Goal: Task Accomplishment & Management: Complete application form

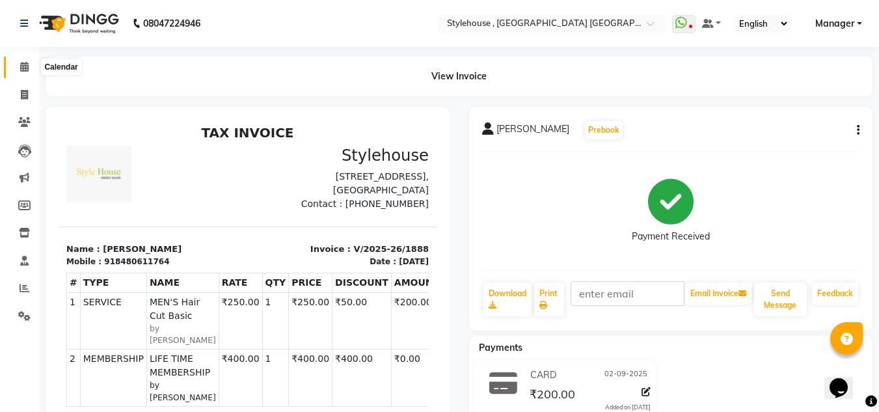
click at [21, 68] on icon at bounding box center [24, 67] width 8 height 10
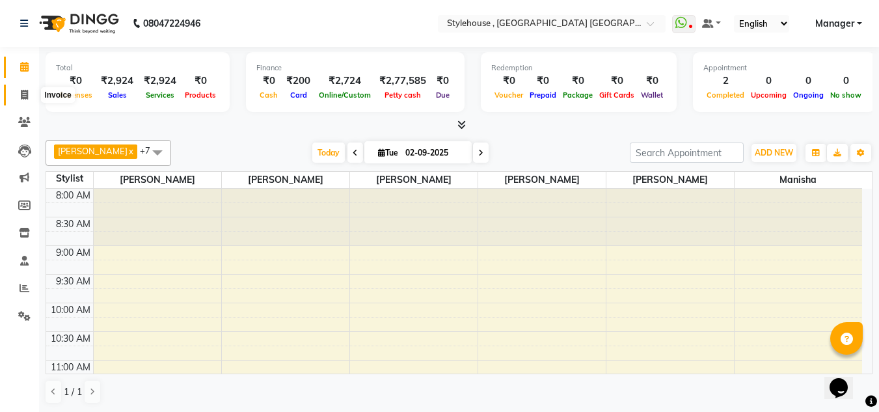
click at [25, 98] on icon at bounding box center [24, 95] width 7 height 10
select select "service"
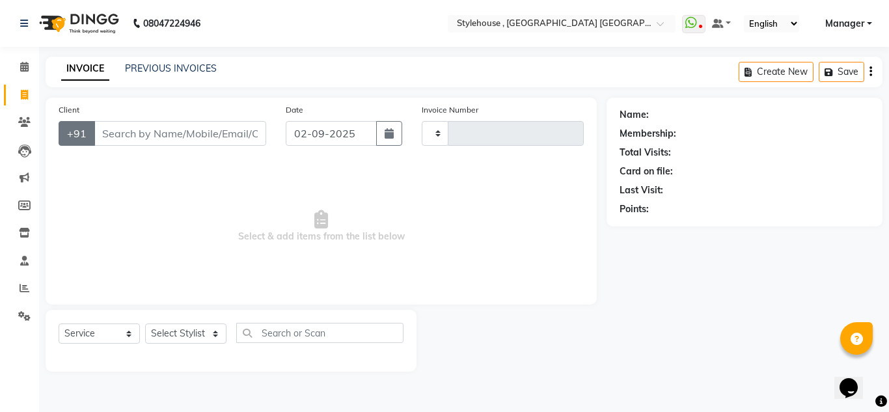
type input "1889"
select select "7793"
click at [144, 140] on input "Client" at bounding box center [180, 133] width 172 height 25
click at [181, 330] on select "Select Stylist [PERSON_NAME] [PERSON_NAME] [PERSON_NAME] [PERSON_NAME] MAMMA Ma…" at bounding box center [186, 333] width 83 height 20
select select "69893"
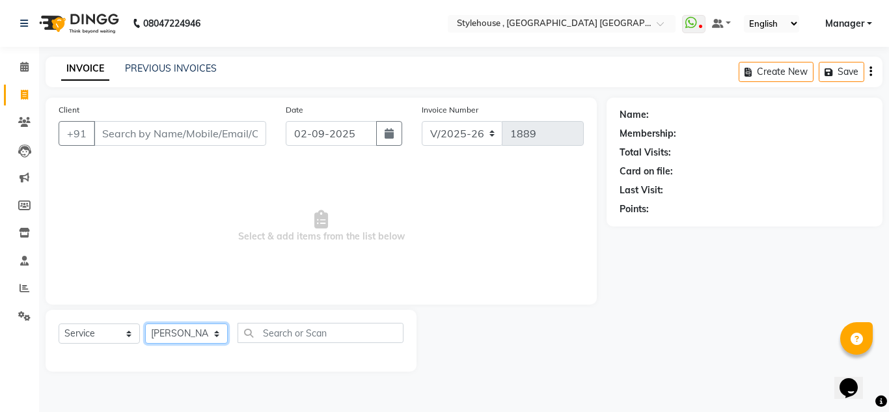
click at [145, 323] on select "Select Stylist [PERSON_NAME] [PERSON_NAME] [PERSON_NAME] [PERSON_NAME] MAMMA Ma…" at bounding box center [186, 333] width 83 height 20
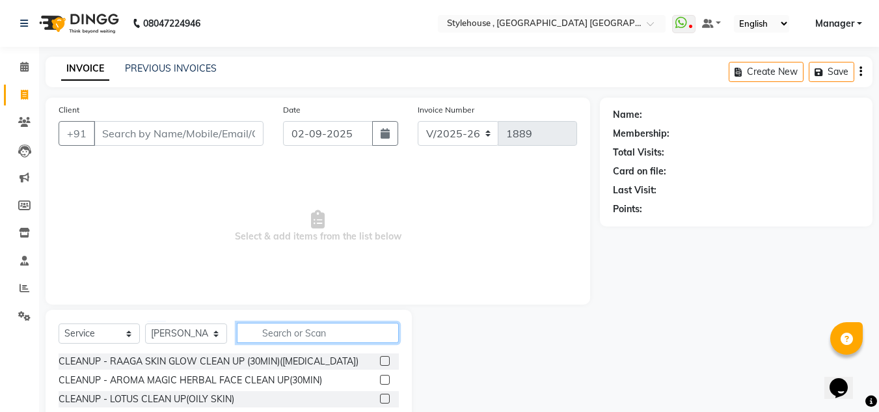
click at [276, 334] on input "text" at bounding box center [318, 333] width 162 height 20
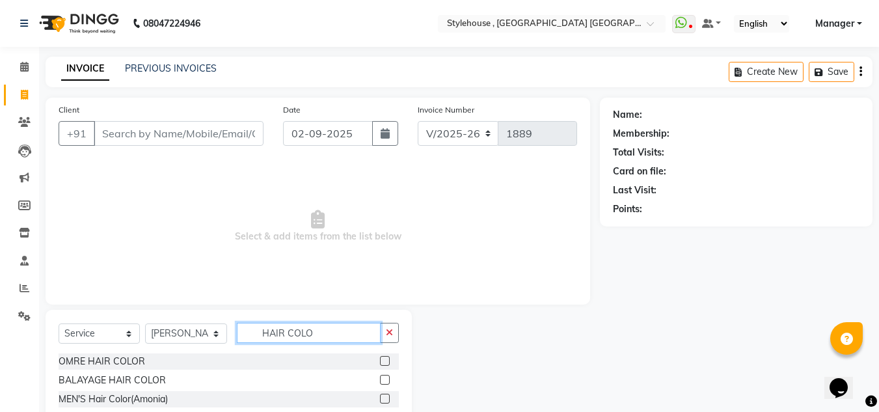
scroll to position [65, 0]
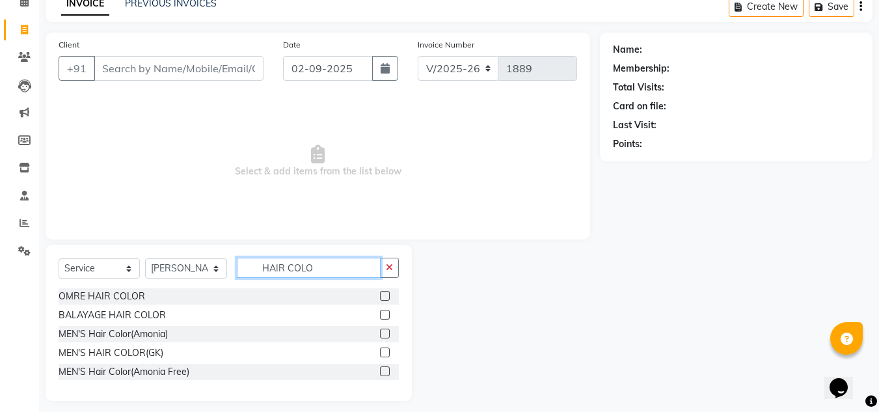
type input "HAIR COLO"
click at [382, 334] on label at bounding box center [385, 334] width 10 height 10
click at [382, 334] on input "checkbox" at bounding box center [384, 334] width 8 height 8
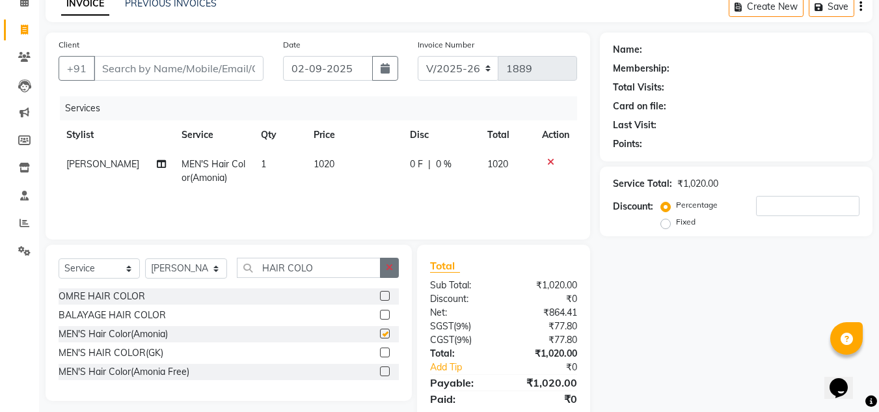
checkbox input "false"
click at [388, 269] on icon "button" at bounding box center [389, 267] width 7 height 9
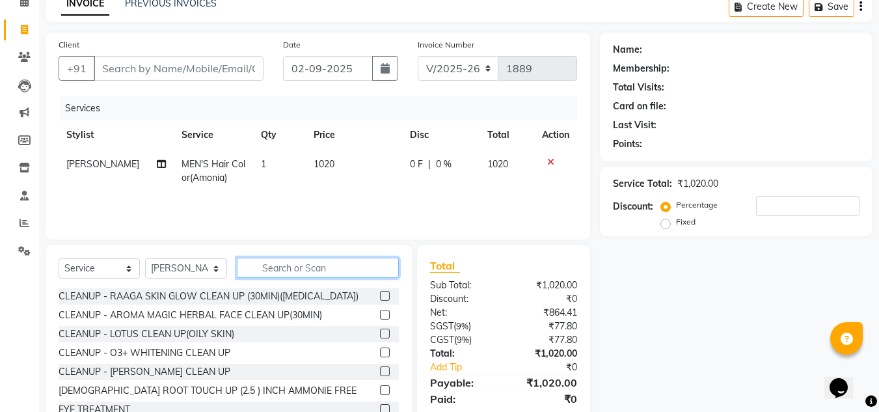
click at [331, 273] on input "text" at bounding box center [318, 268] width 162 height 20
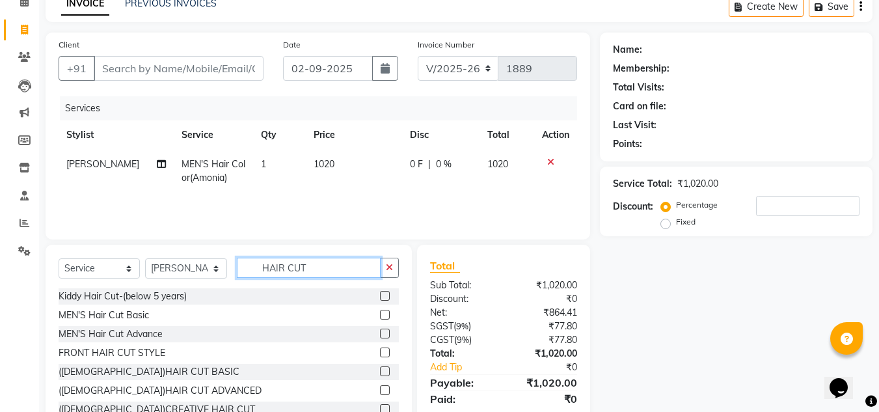
type input "HAIR CUT"
click at [380, 310] on label at bounding box center [385, 315] width 10 height 10
click at [380, 311] on input "checkbox" at bounding box center [384, 315] width 8 height 8
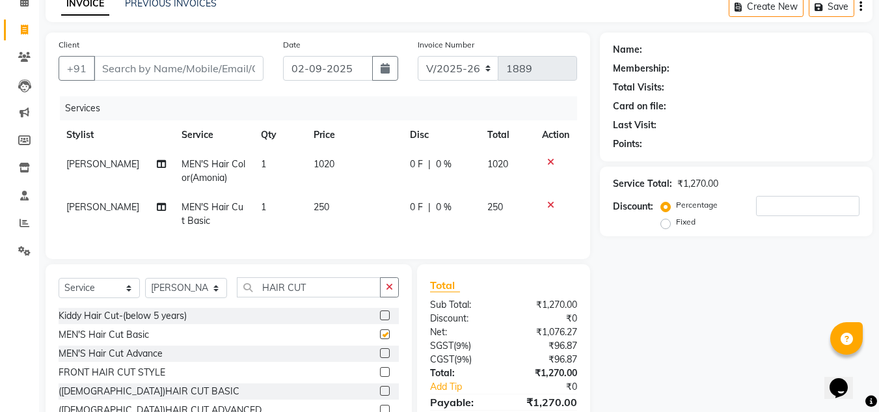
checkbox input "false"
click at [124, 65] on input "Client" at bounding box center [179, 68] width 170 height 25
type input "9"
type input "0"
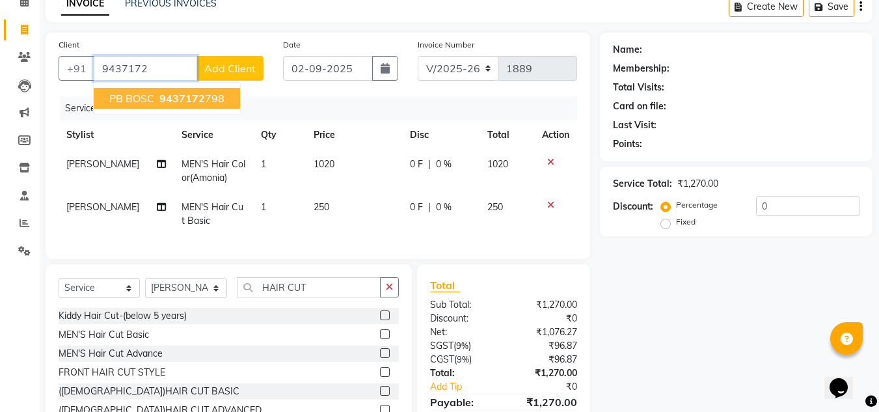
click at [183, 97] on span "9437172" at bounding box center [182, 98] width 46 height 13
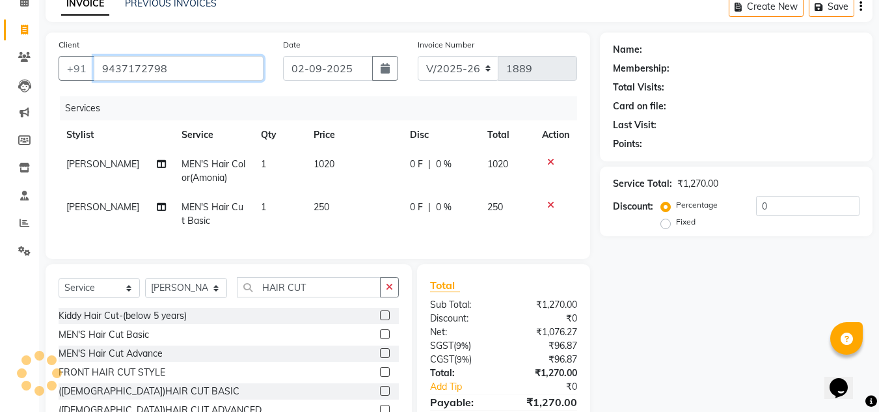
type input "9437172798"
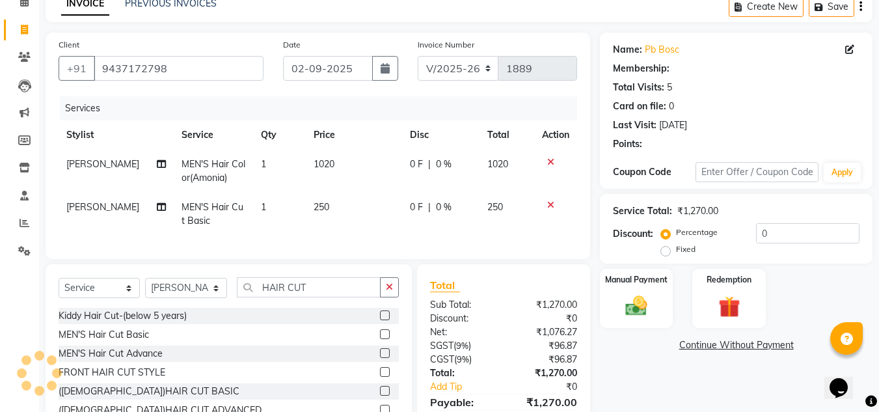
select select "1: Object"
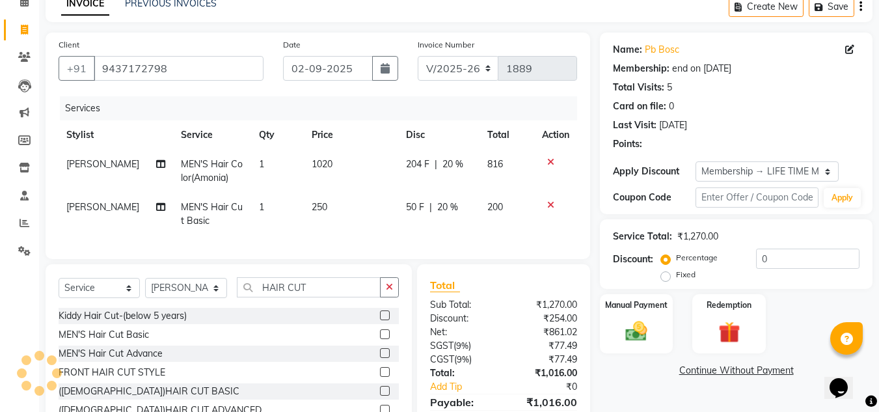
type input "20"
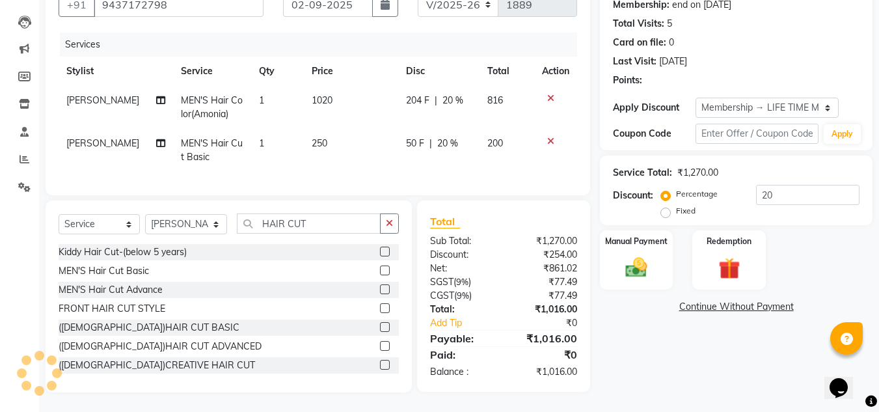
scroll to position [139, 0]
click at [636, 256] on img at bounding box center [636, 267] width 36 height 26
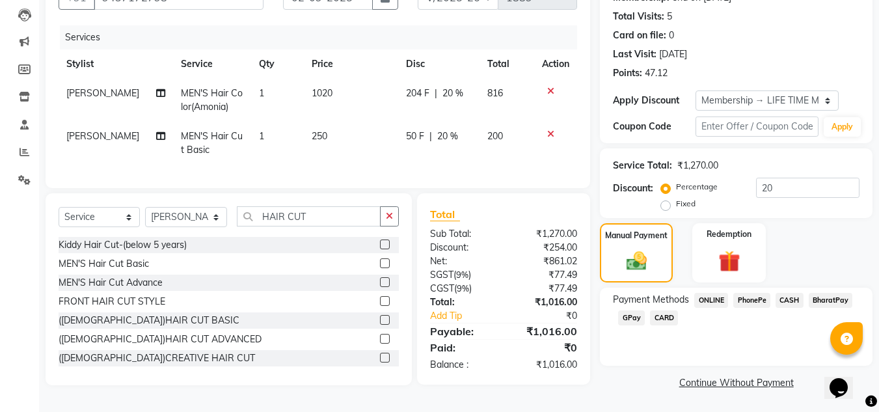
click at [754, 298] on span "PhonePe" at bounding box center [751, 300] width 37 height 15
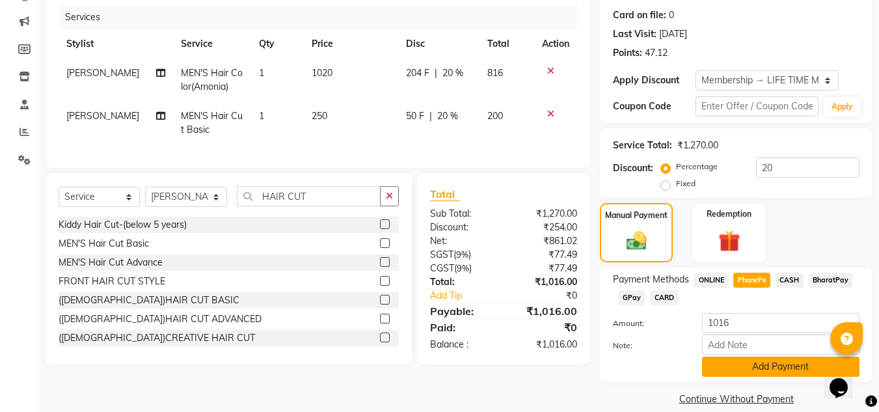
scroll to position [172, 0]
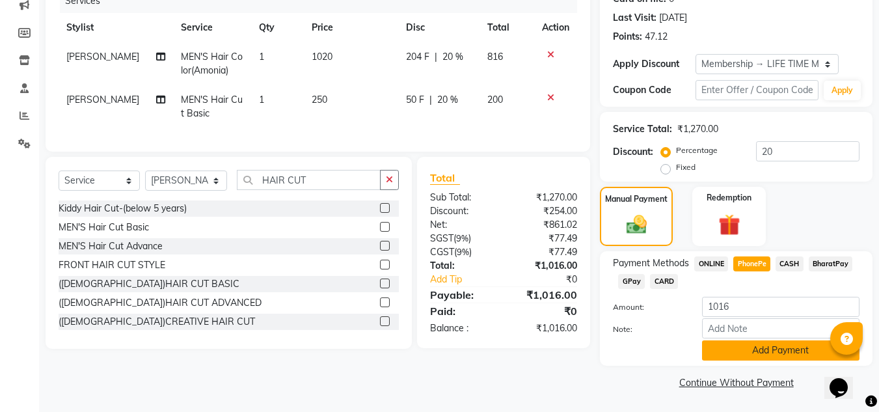
click at [759, 347] on button "Add Payment" at bounding box center [780, 350] width 157 height 20
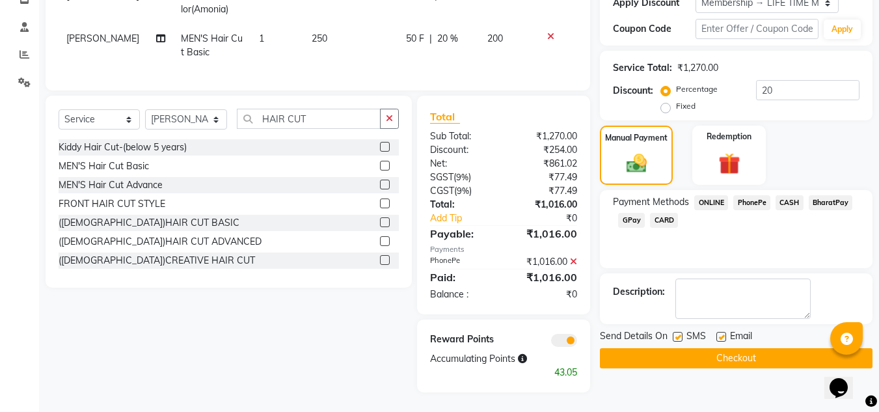
scroll to position [243, 0]
click at [667, 348] on button "Checkout" at bounding box center [736, 358] width 273 height 20
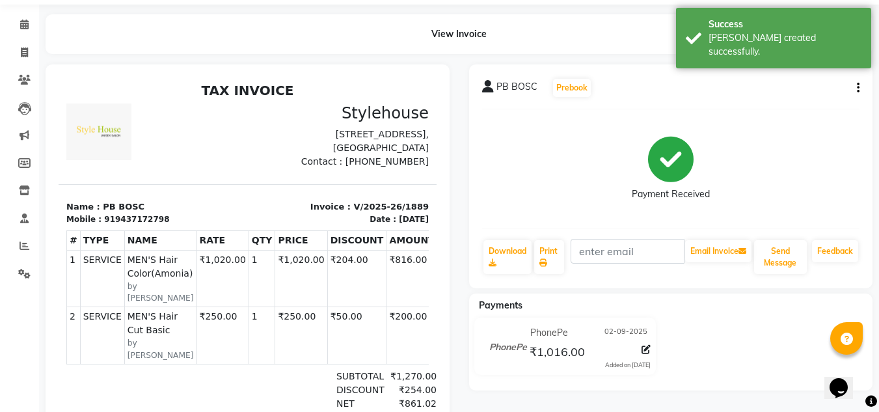
scroll to position [65, 0]
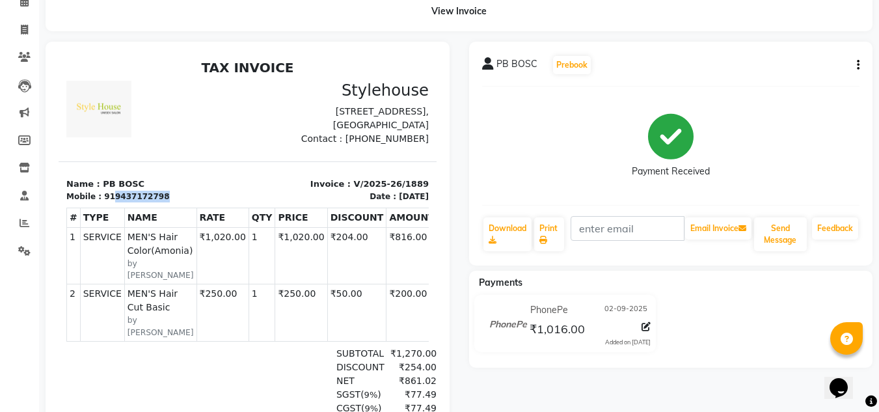
drag, startPoint x: 107, startPoint y: 210, endPoint x: 153, endPoint y: 206, distance: 45.8
click at [153, 202] on div "Mobile : 919437172798" at bounding box center [153, 197] width 174 height 12
copy div "9437172798"
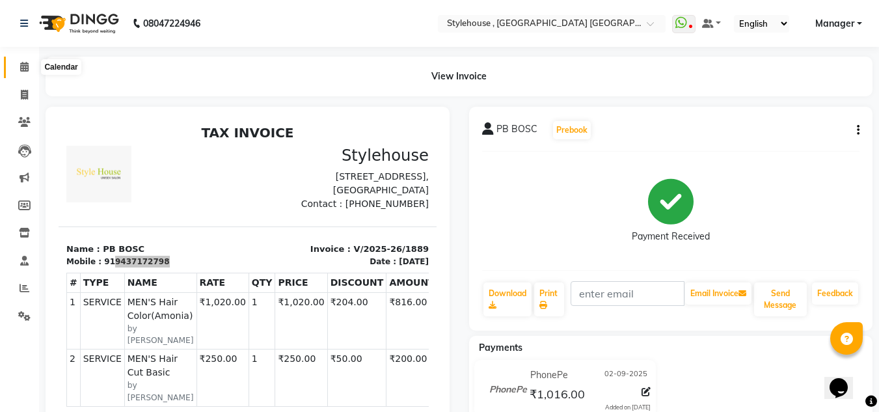
drag, startPoint x: 20, startPoint y: 64, endPoint x: 29, endPoint y: 66, distance: 9.5
click at [20, 64] on icon at bounding box center [24, 67] width 8 height 10
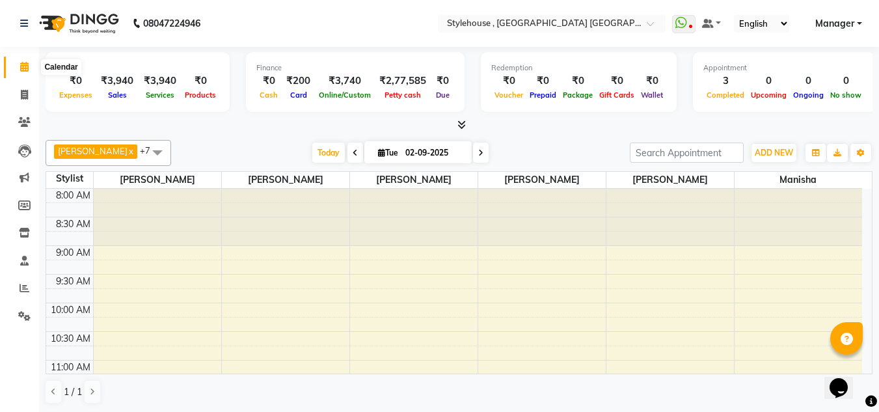
click at [20, 68] on icon at bounding box center [24, 67] width 8 height 10
click at [26, 69] on icon at bounding box center [24, 67] width 8 height 10
click at [23, 98] on icon at bounding box center [24, 95] width 7 height 10
select select "service"
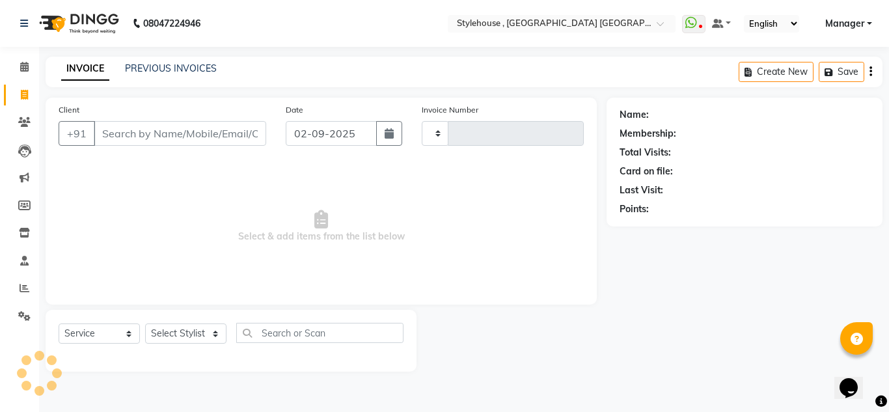
type input "1890"
select select "7793"
click at [170, 72] on link "PREVIOUS INVOICES" at bounding box center [171, 68] width 92 height 12
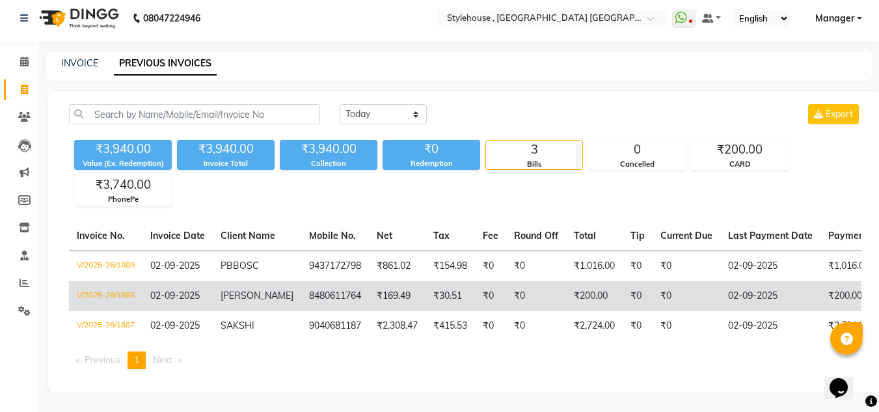
scroll to position [15, 0]
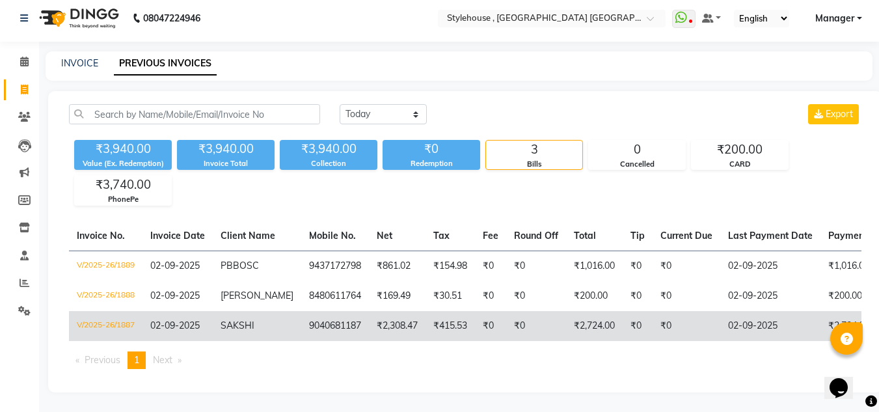
click at [239, 319] on span "SAKSHI" at bounding box center [238, 325] width 34 height 12
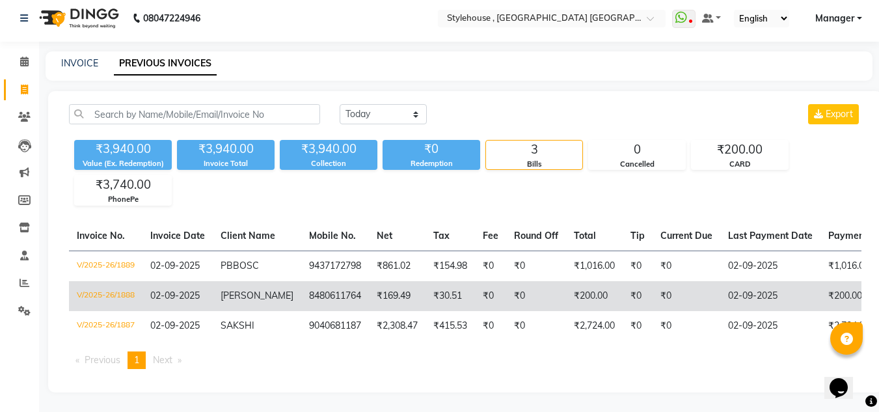
click at [215, 282] on td "[PERSON_NAME]" at bounding box center [257, 296] width 88 height 30
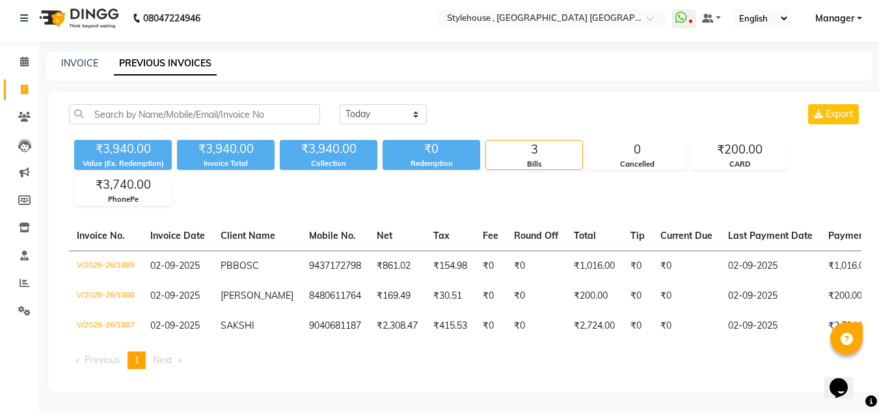
scroll to position [0, 0]
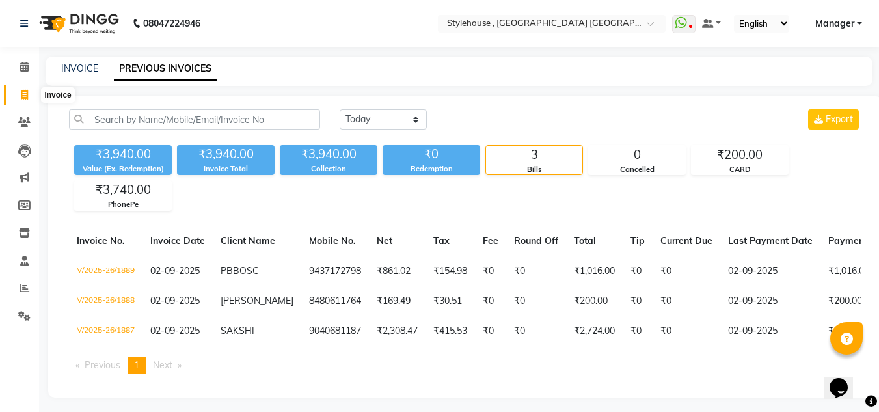
click at [25, 94] on icon at bounding box center [24, 95] width 7 height 10
select select "service"
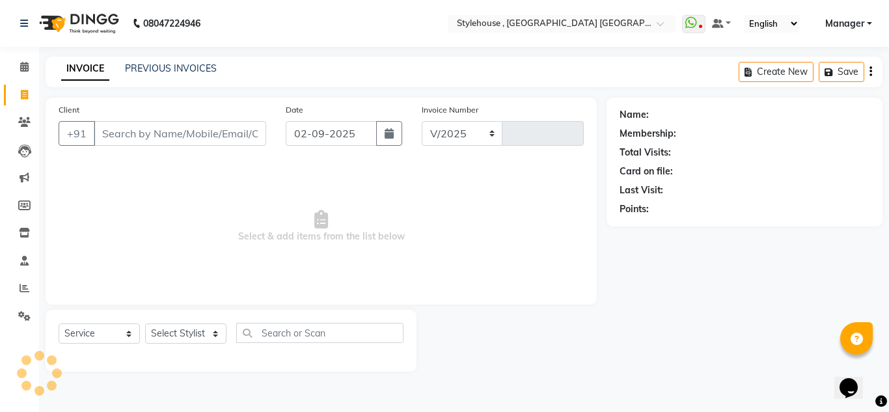
select select "7793"
type input "1890"
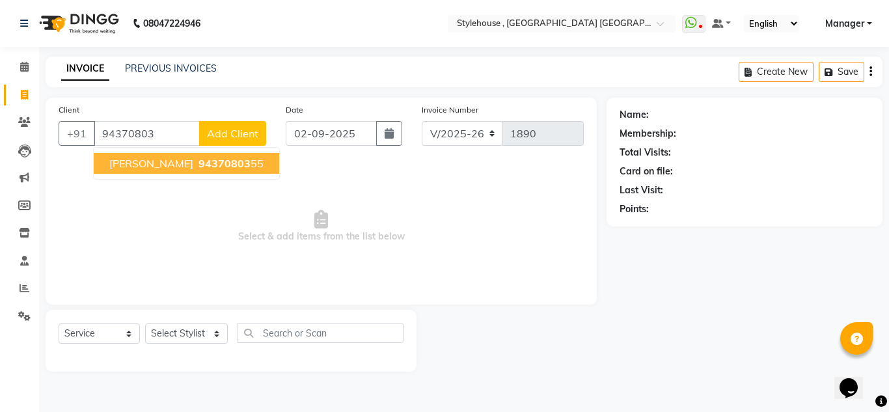
click at [198, 162] on span "94370803" at bounding box center [224, 163] width 52 height 13
type input "9437080355"
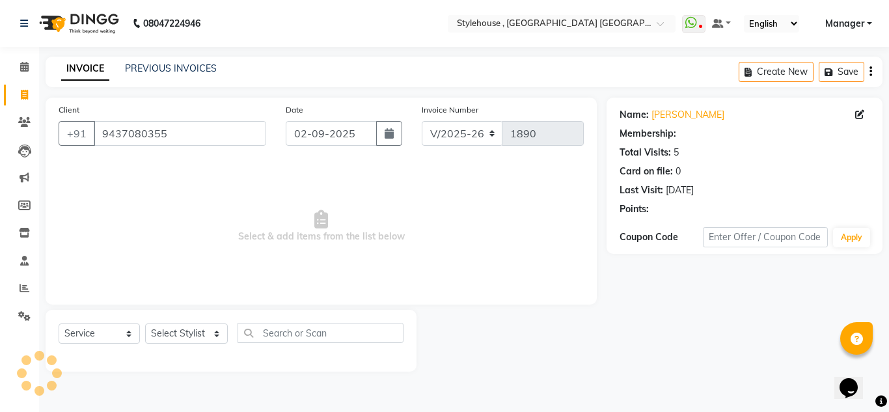
select select "1: Object"
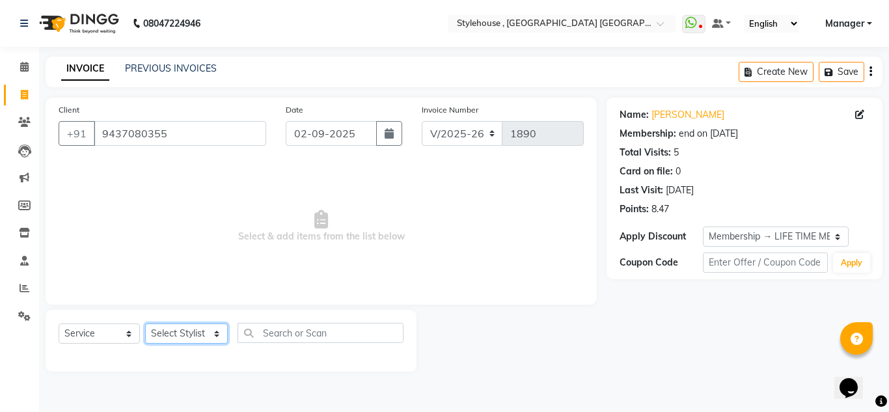
click at [167, 336] on select "Select Stylist ANIL BARIK ANIRUDH SAHOO JYOTIRANJAN BARIK KANHA KISALAY MAMMA M…" at bounding box center [186, 333] width 83 height 20
select select "88660"
click at [145, 323] on select "Select Stylist ANIL BARIK ANIRUDH SAHOO JYOTIRANJAN BARIK KANHA KISALAY MAMMA M…" at bounding box center [186, 333] width 83 height 20
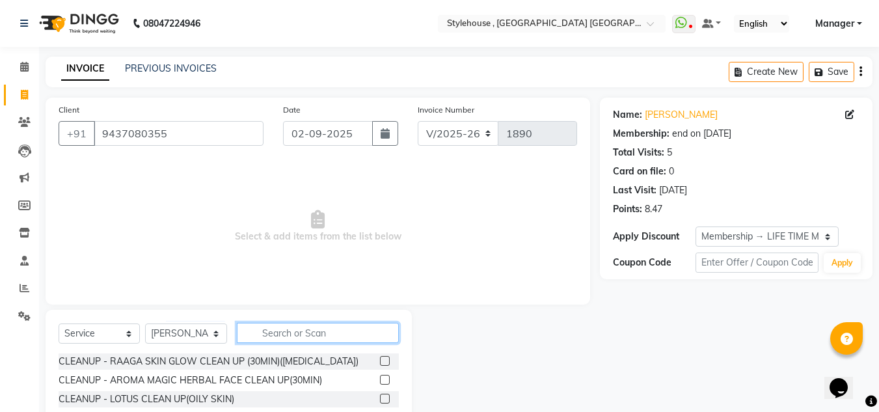
click at [297, 334] on input "text" at bounding box center [318, 333] width 162 height 20
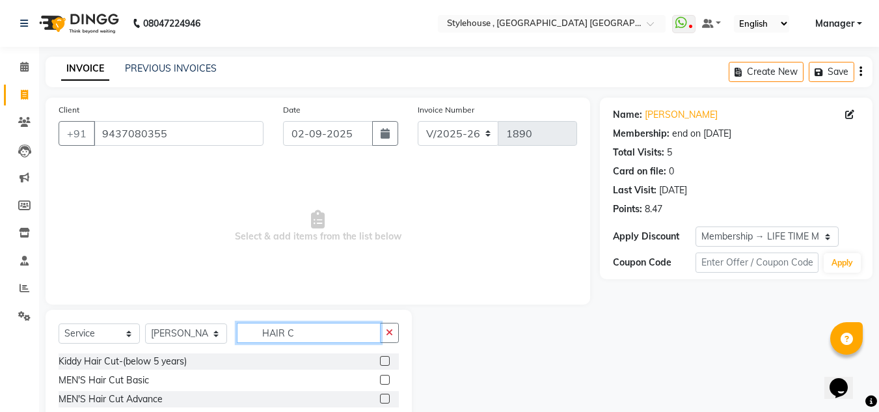
type input "HAIR C"
click at [380, 359] on label at bounding box center [385, 361] width 10 height 10
click at [380, 359] on input "checkbox" at bounding box center [384, 361] width 8 height 8
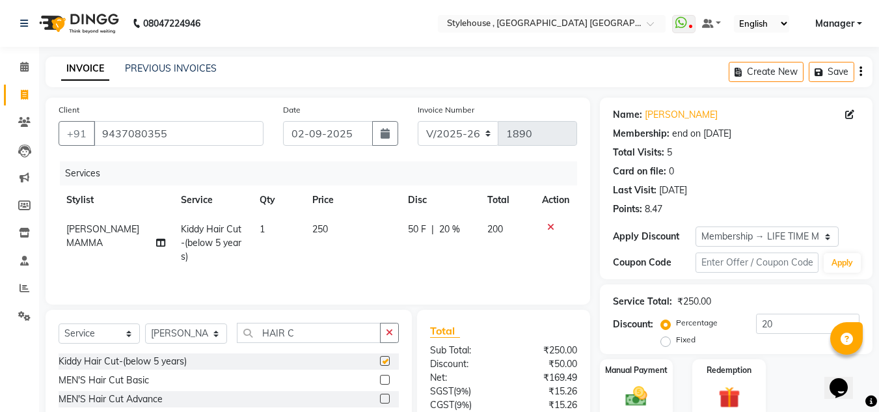
checkbox input "false"
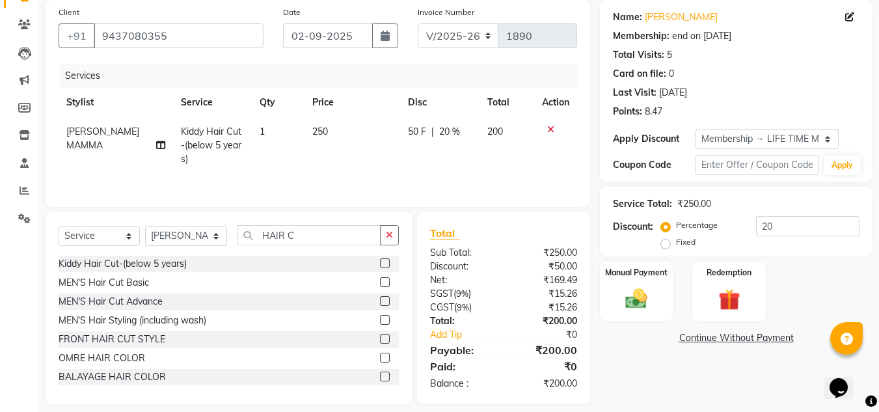
scroll to position [109, 0]
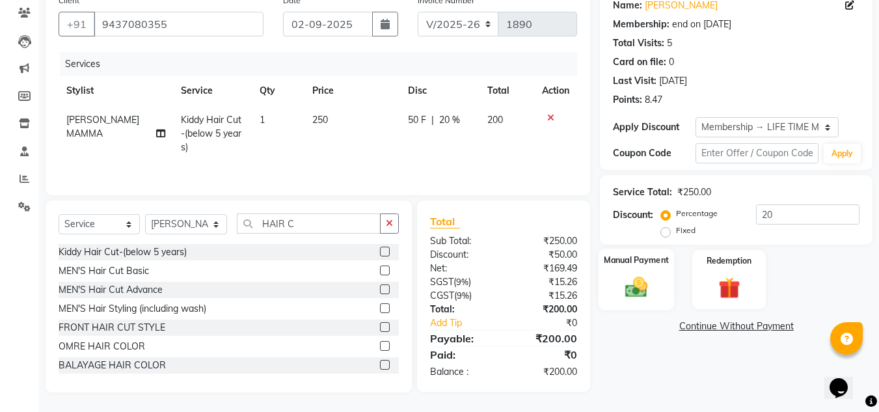
click at [649, 292] on img at bounding box center [636, 287] width 36 height 26
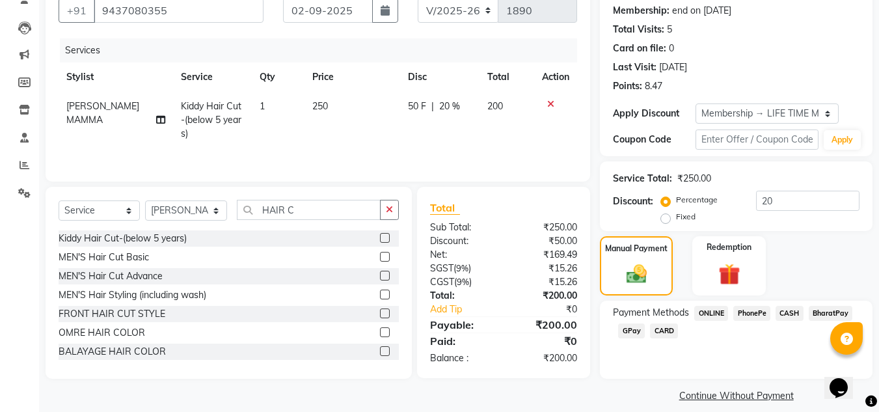
scroll to position [136, 0]
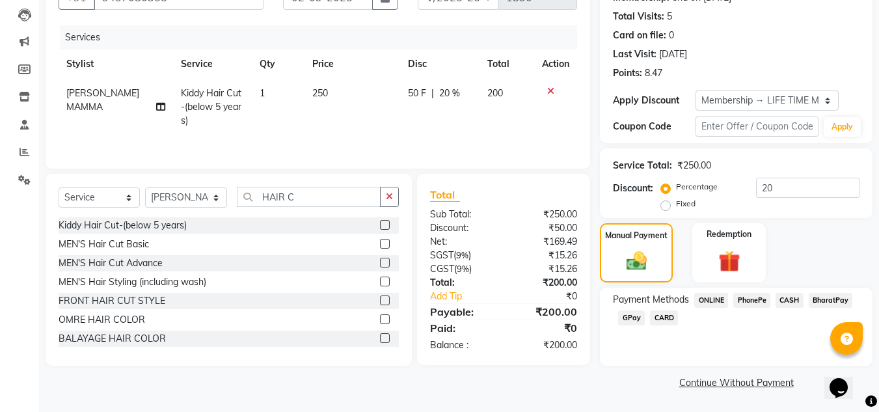
click at [788, 302] on span "CASH" at bounding box center [789, 300] width 28 height 15
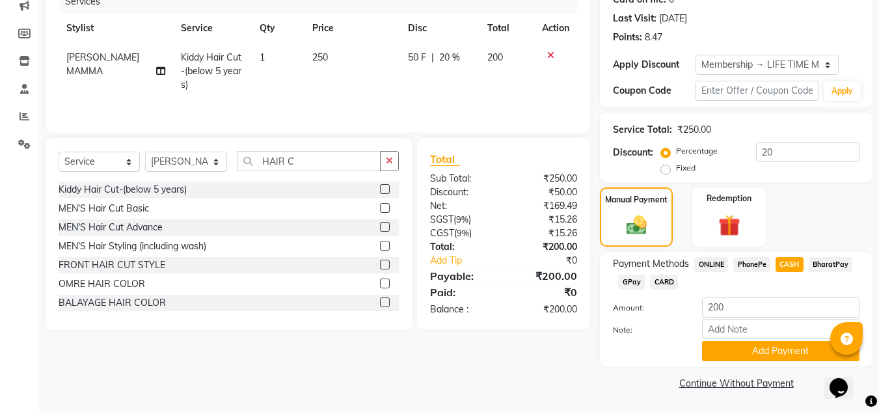
scroll to position [172, 0]
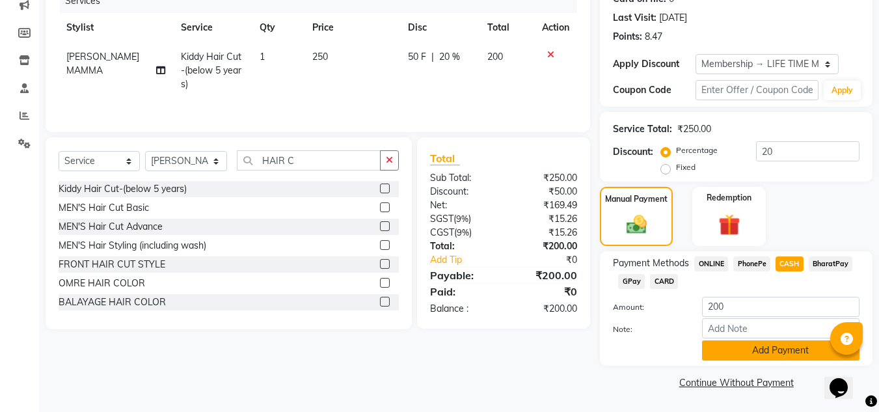
click at [762, 352] on button "Add Payment" at bounding box center [780, 350] width 157 height 20
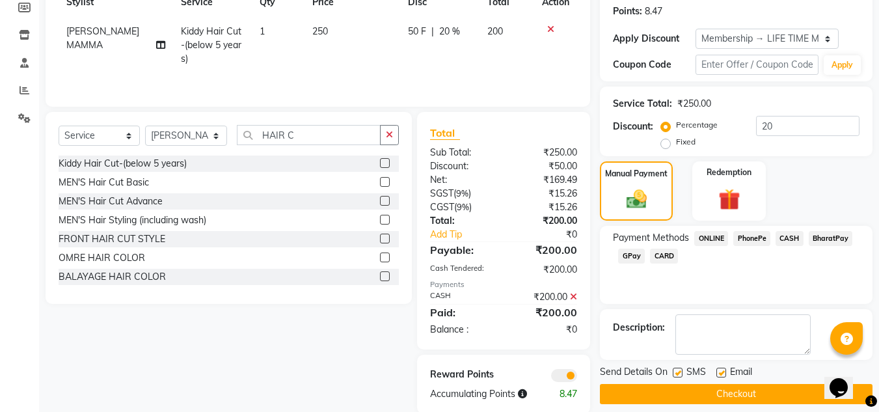
scroll to position [219, 0]
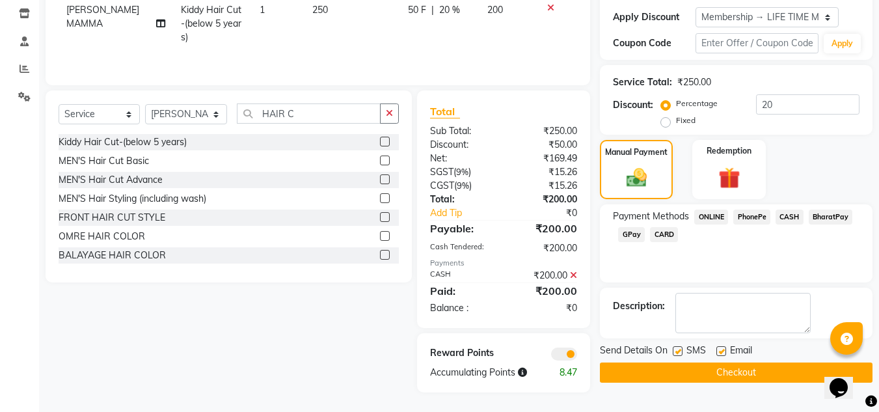
click at [730, 373] on button "Checkout" at bounding box center [736, 372] width 273 height 20
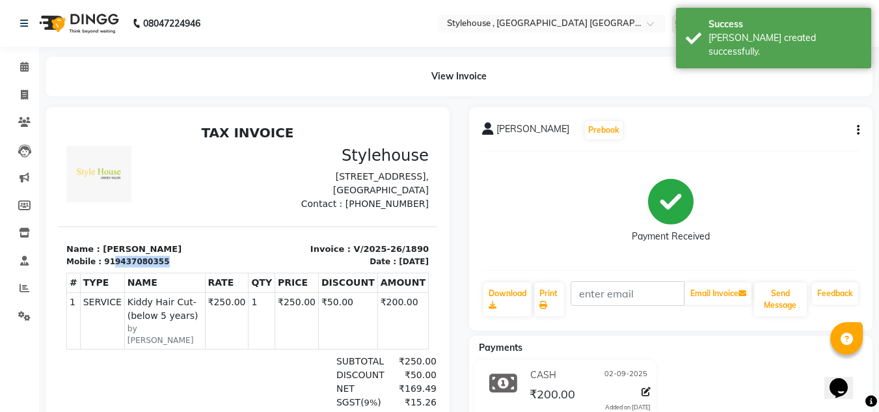
drag, startPoint x: 107, startPoint y: 275, endPoint x: 160, endPoint y: 272, distance: 53.4
click at [160, 267] on div "Mobile : 919437080355" at bounding box center [153, 262] width 174 height 12
copy div "9437080355"
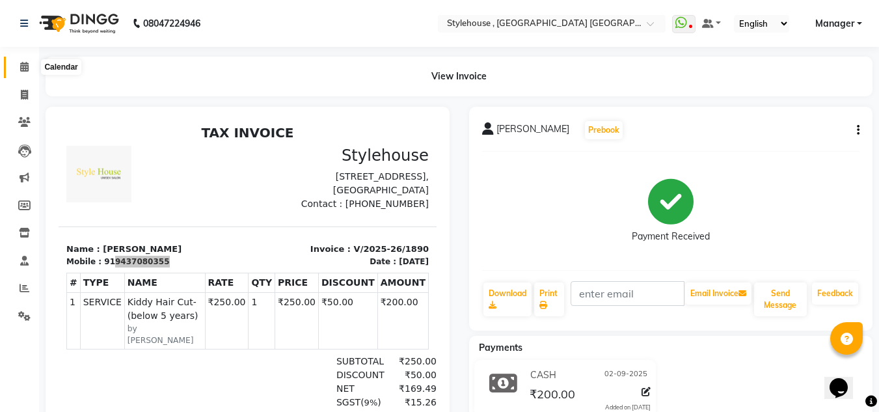
click at [22, 64] on icon at bounding box center [24, 67] width 8 height 10
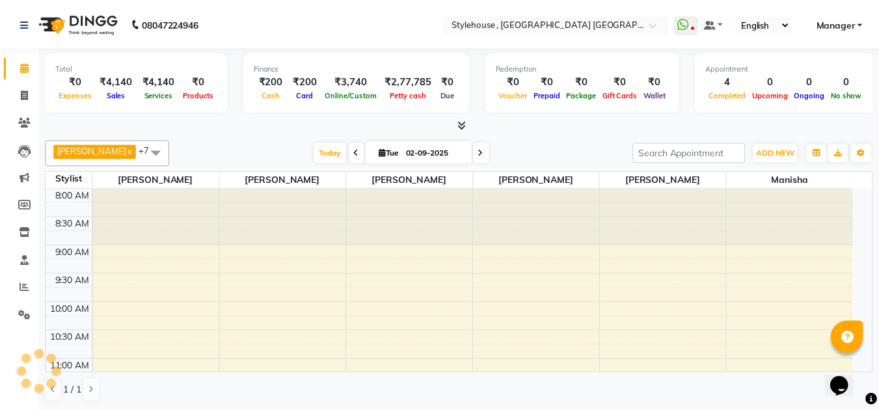
scroll to position [534, 0]
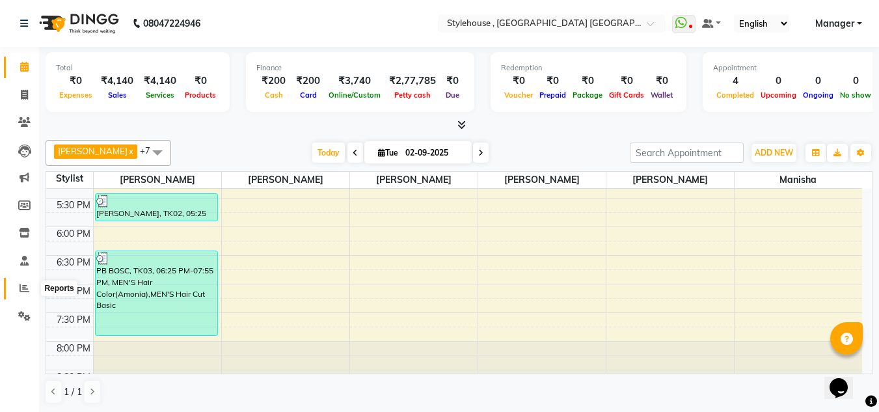
click at [21, 288] on icon at bounding box center [25, 288] width 10 height 10
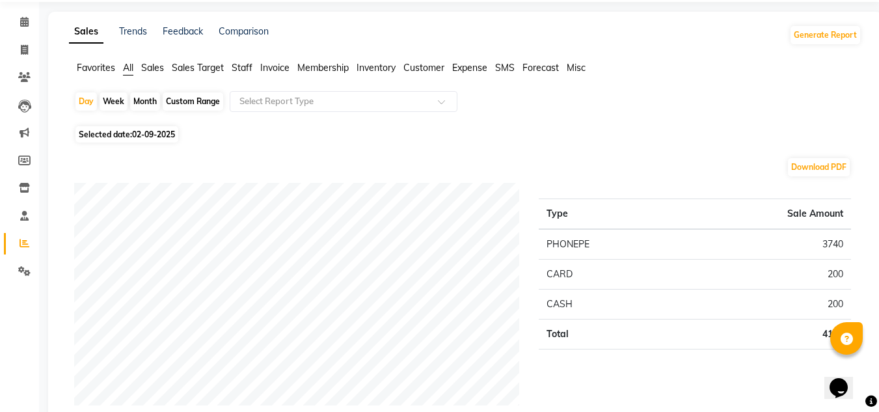
scroll to position [65, 0]
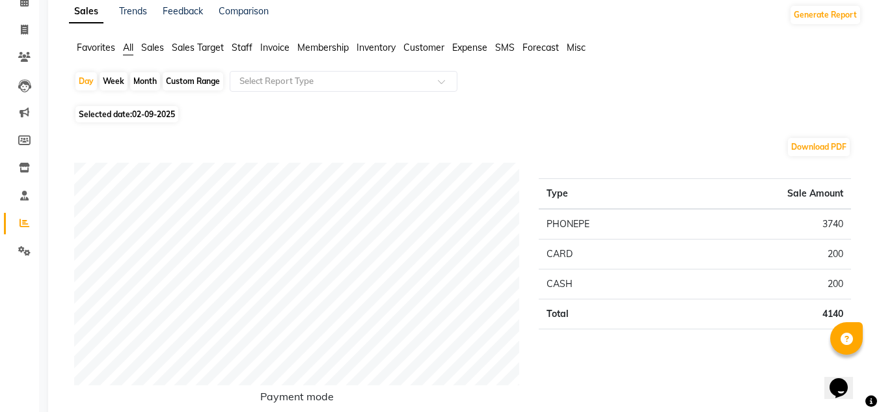
click at [195, 77] on div "Custom Range" at bounding box center [193, 81] width 60 height 18
select select "9"
select select "2025"
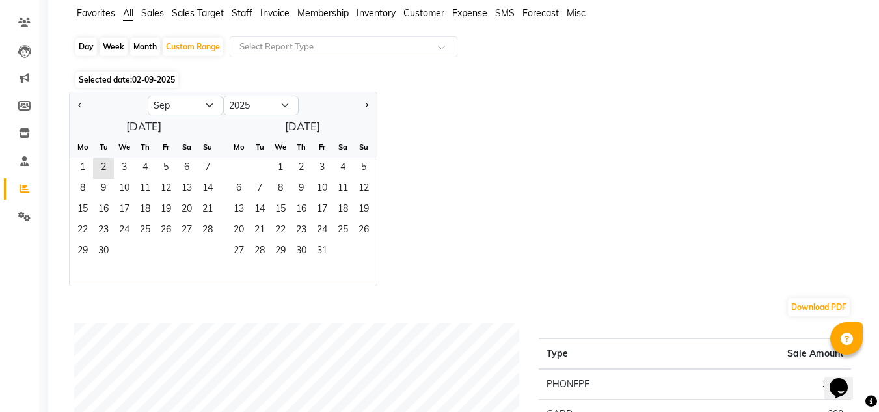
scroll to position [130, 0]
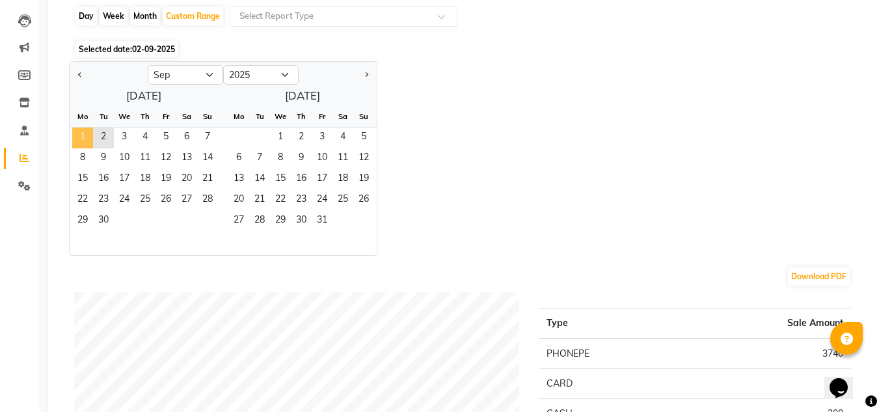
click at [79, 130] on span "1" at bounding box center [82, 138] width 21 height 21
click at [96, 133] on span "2" at bounding box center [103, 138] width 21 height 21
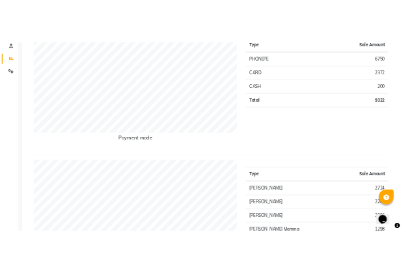
scroll to position [260, 0]
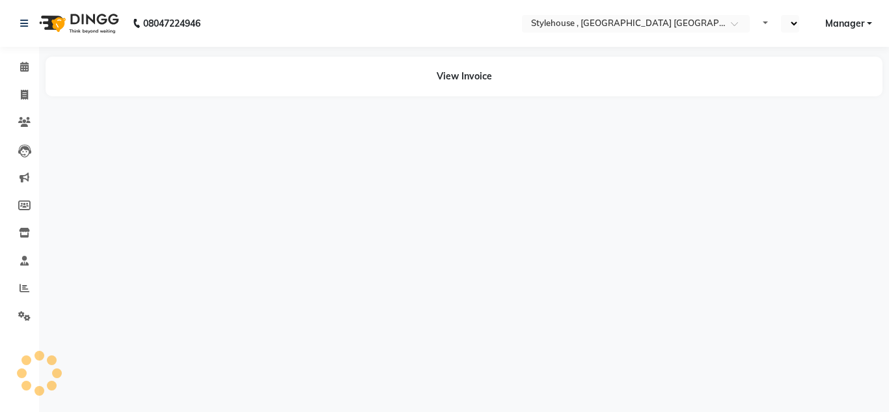
select select "en"
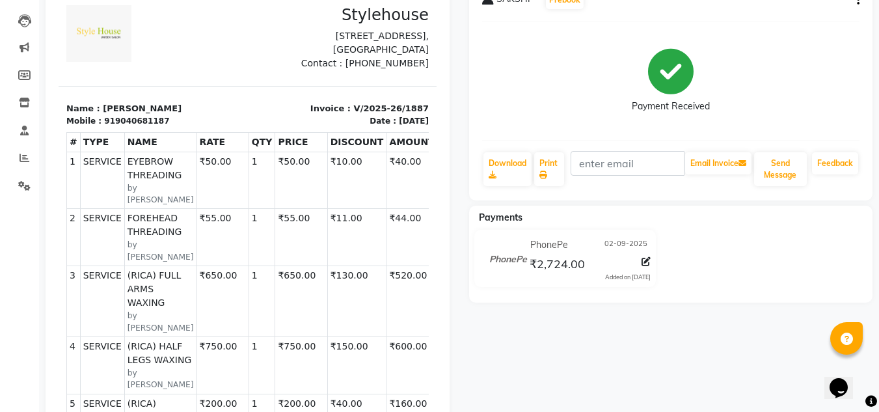
scroll to position [195, 0]
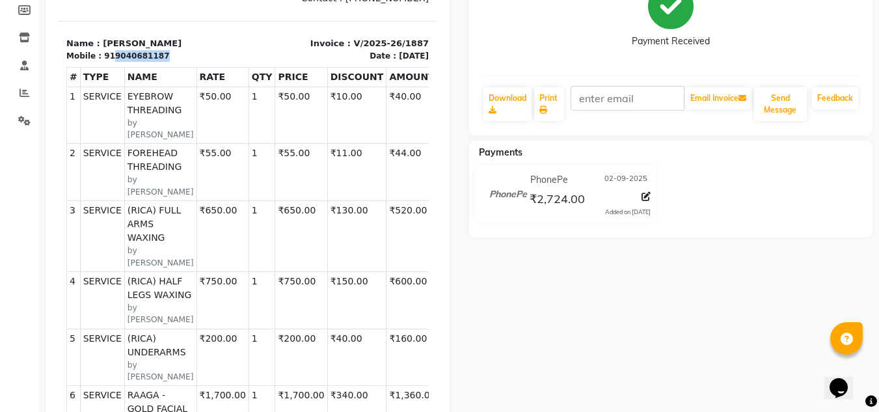
drag, startPoint x: 108, startPoint y: 70, endPoint x: 164, endPoint y: 70, distance: 55.9
click at [164, 62] on div "Mobile : 919040681187" at bounding box center [153, 56] width 174 height 12
copy div "9040681187"
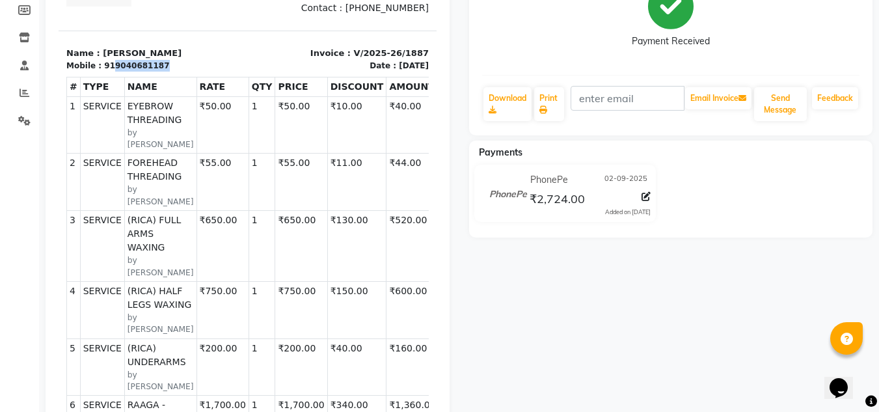
scroll to position [0, 0]
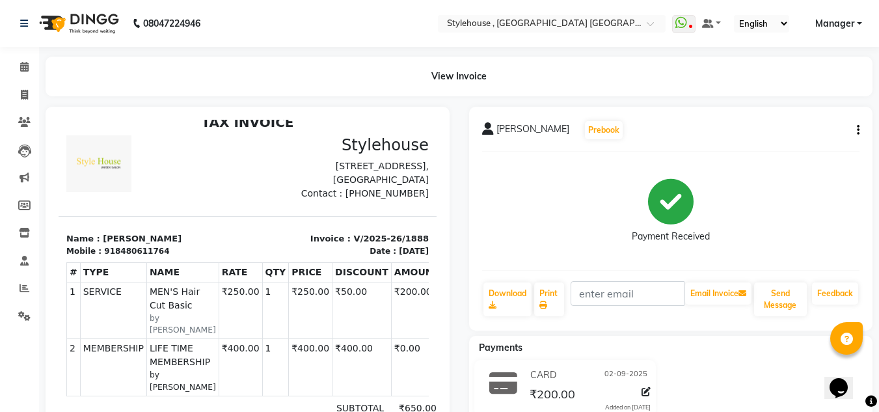
scroll to position [65, 0]
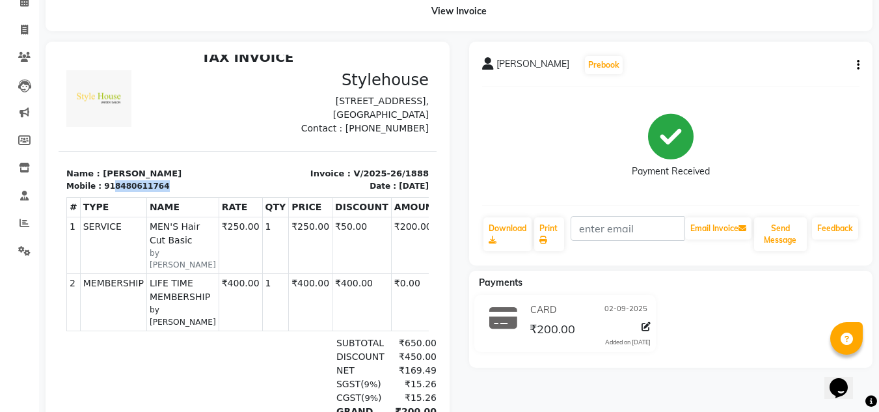
drag, startPoint x: 107, startPoint y: 201, endPoint x: 159, endPoint y: 199, distance: 52.7
click at [159, 192] on div "Mobile : 918480611764" at bounding box center [153, 186] width 174 height 12
copy div "8480611764"
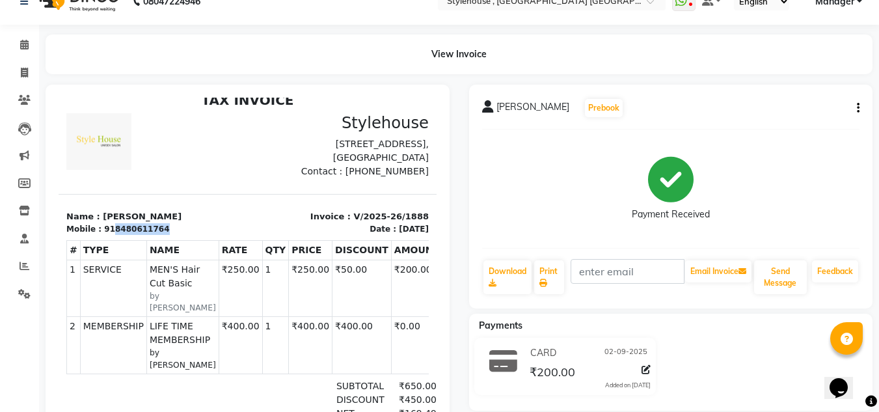
scroll to position [0, 0]
